Goal: Feedback & Contribution: Leave review/rating

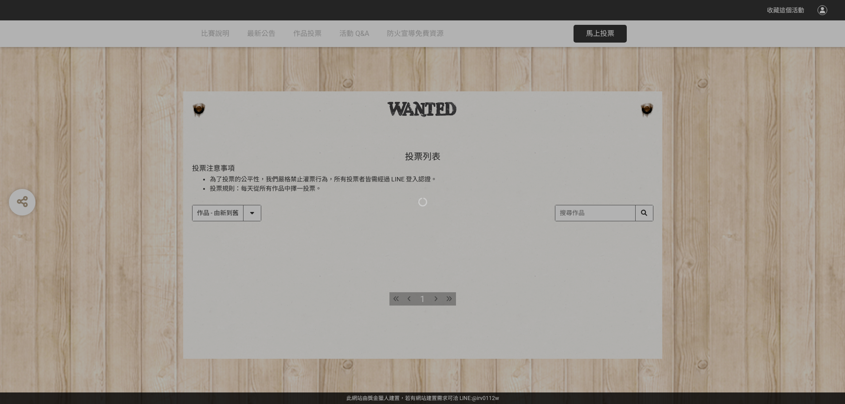
click at [436, 298] on div at bounding box center [422, 202] width 845 height 404
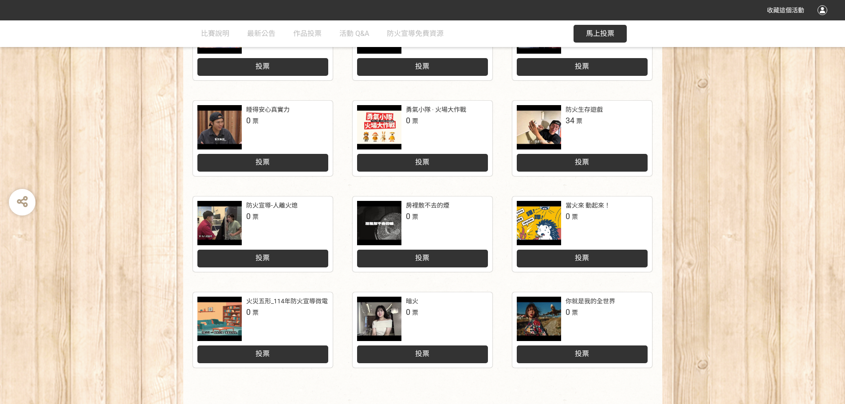
scroll to position [310, 0]
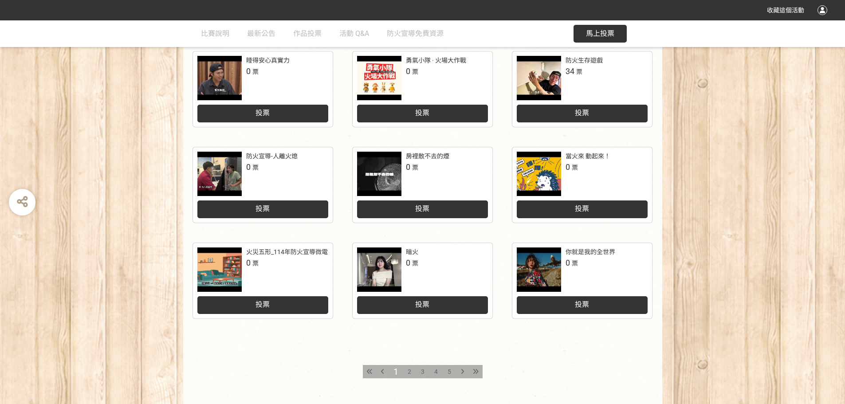
click at [449, 371] on span "5" at bounding box center [449, 371] width 4 height 7
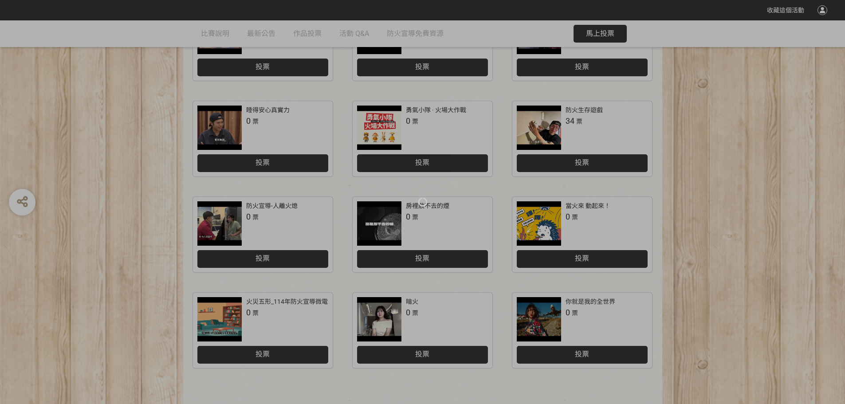
scroll to position [355, 0]
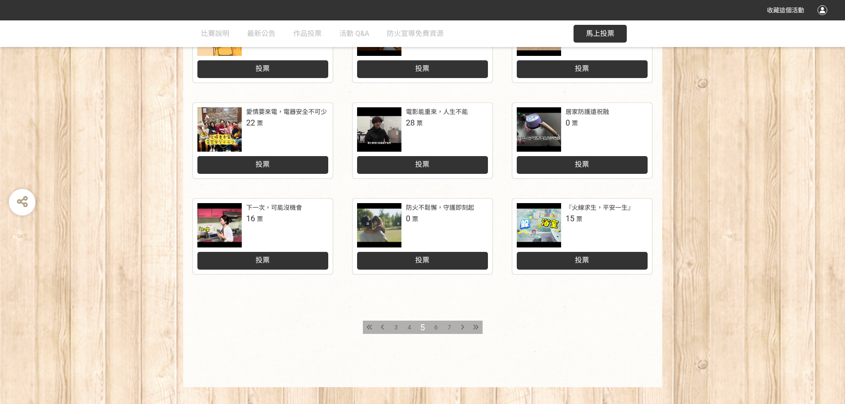
click at [584, 260] on span "投票" at bounding box center [582, 260] width 14 height 8
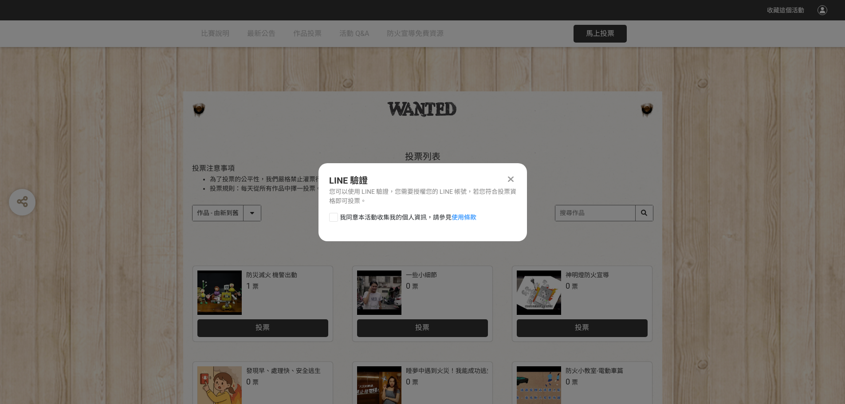
click at [511, 178] on icon at bounding box center [511, 179] width 6 height 9
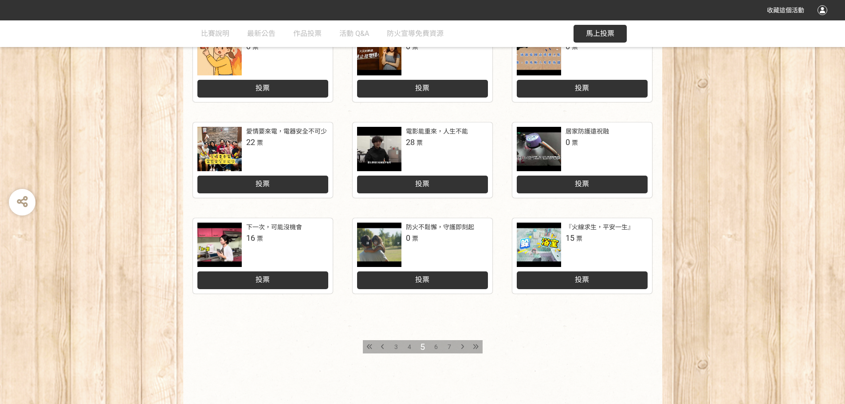
scroll to position [355, 0]
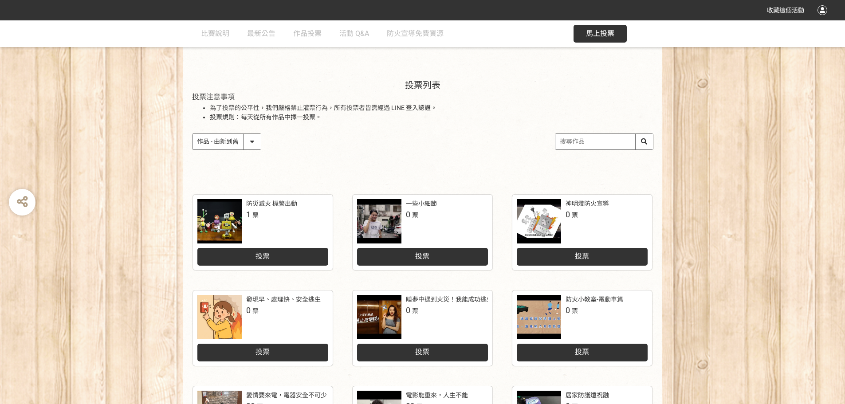
scroll to position [57, 0]
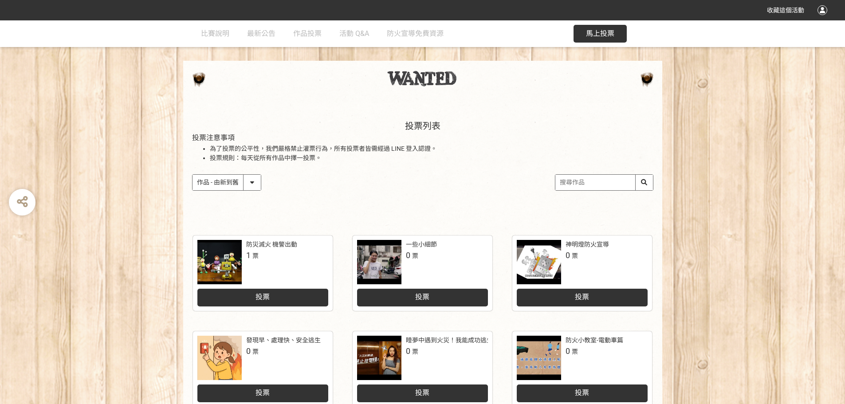
click at [255, 157] on div "投票列表 投票注意事項 為了投票的公平性，我們嚴格禁止灌票行為，所有投票者皆需經過 LINE 登入認證。 投票規則：每天從所有作品中擇一投票。 作品 - 由新…" at bounding box center [422, 164] width 479 height 123
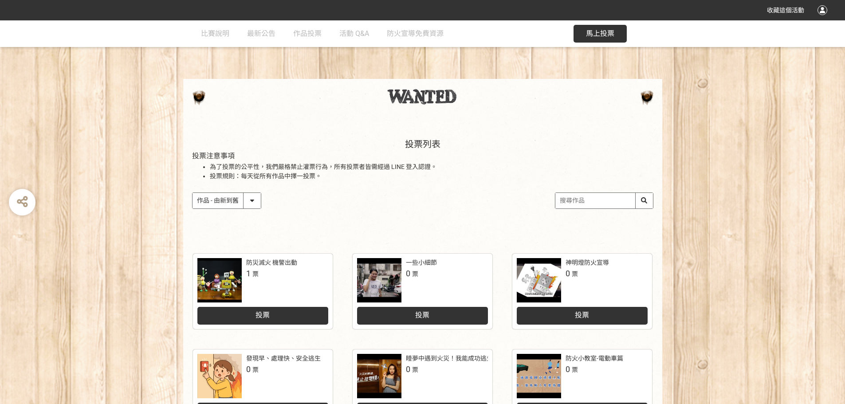
click at [259, 201] on select "作品 - 由新到舊 作品 - 由舊到新 票數 - 由多到少 票數 - 由少到多" at bounding box center [226, 201] width 68 height 16
select select "vote"
click at [192, 193] on select "作品 - 由新到舊 作品 - 由舊到新 票數 - 由多到少 票數 - 由少到多" at bounding box center [226, 201] width 68 height 16
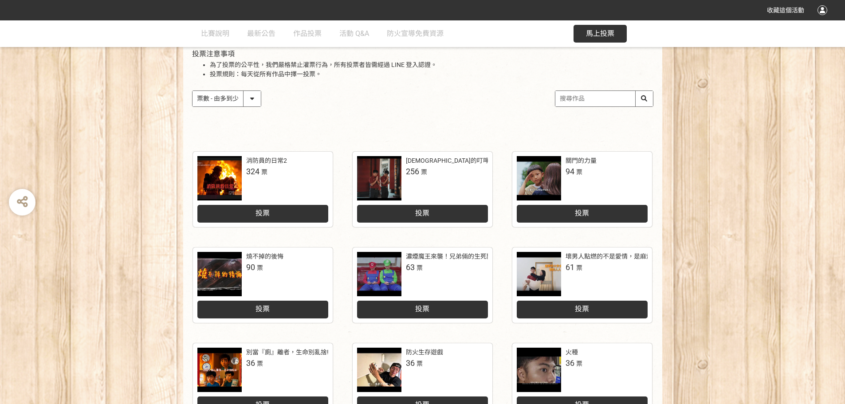
scroll to position [133, 0]
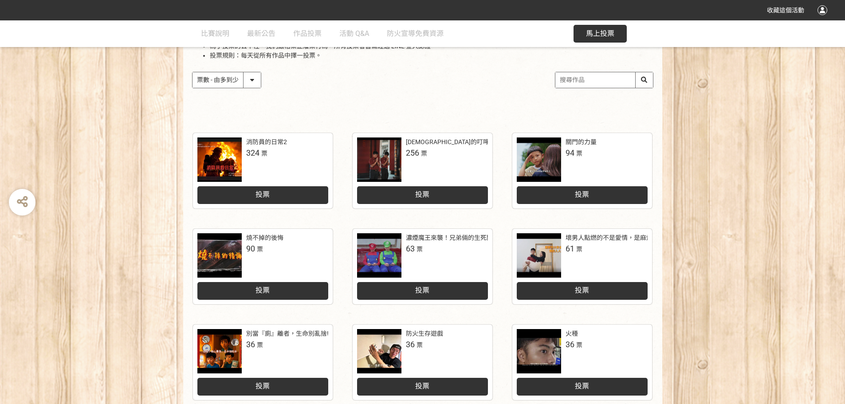
click at [256, 150] on span "324" at bounding box center [252, 152] width 13 height 9
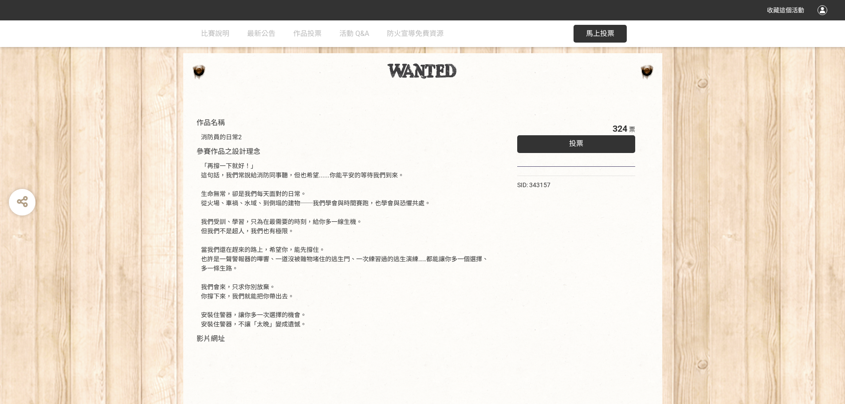
scroll to position [192, 0]
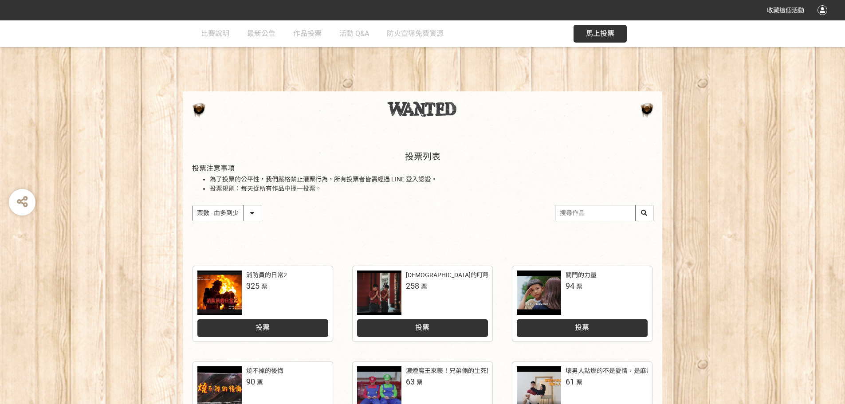
click at [255, 217] on select "作品 - 由新到舊 作品 - 由舊到新 票數 - 由多到少 票數 - 由少到多" at bounding box center [226, 213] width 68 height 16
select select "newest"
